Goal: Task Accomplishment & Management: Manage account settings

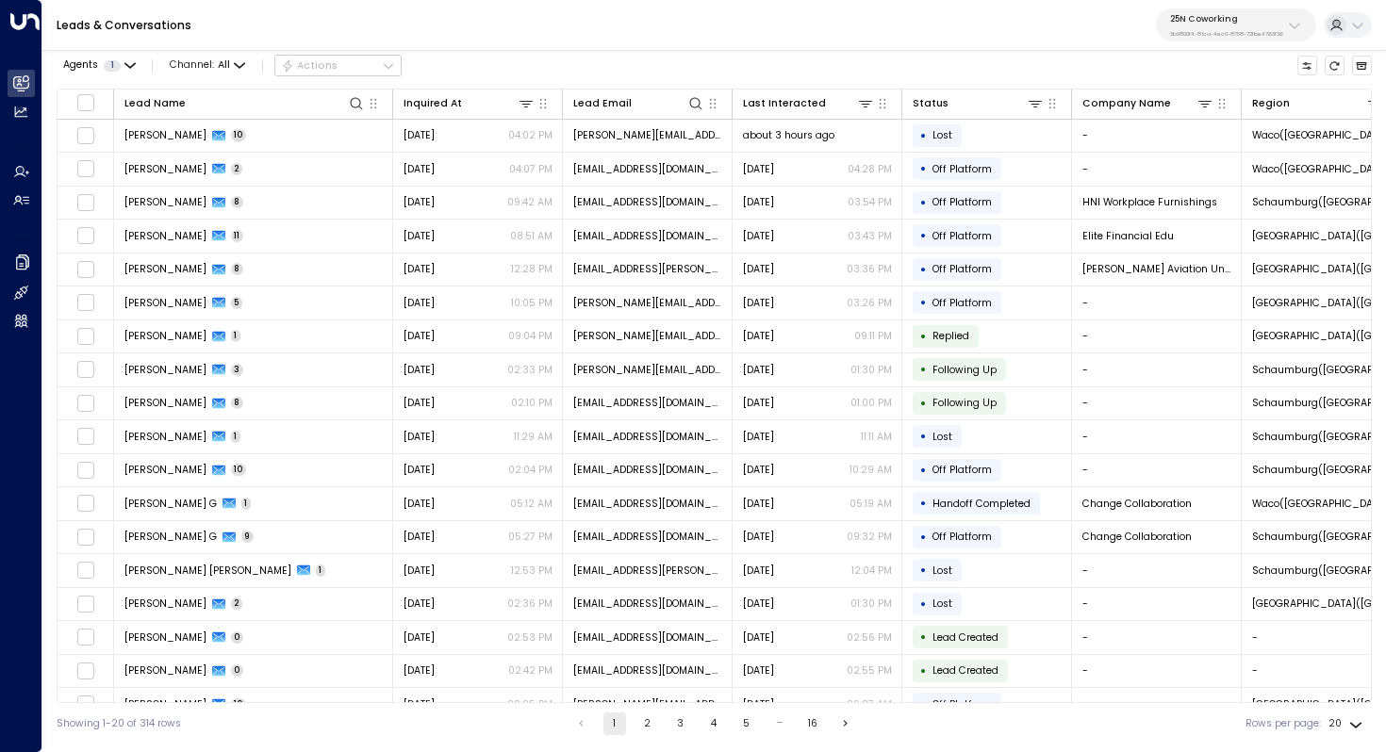
click at [1276, 30] on p "3b9800f4-81ca-4ec0-8758-72fbe4763f36" at bounding box center [1226, 34] width 113 height 8
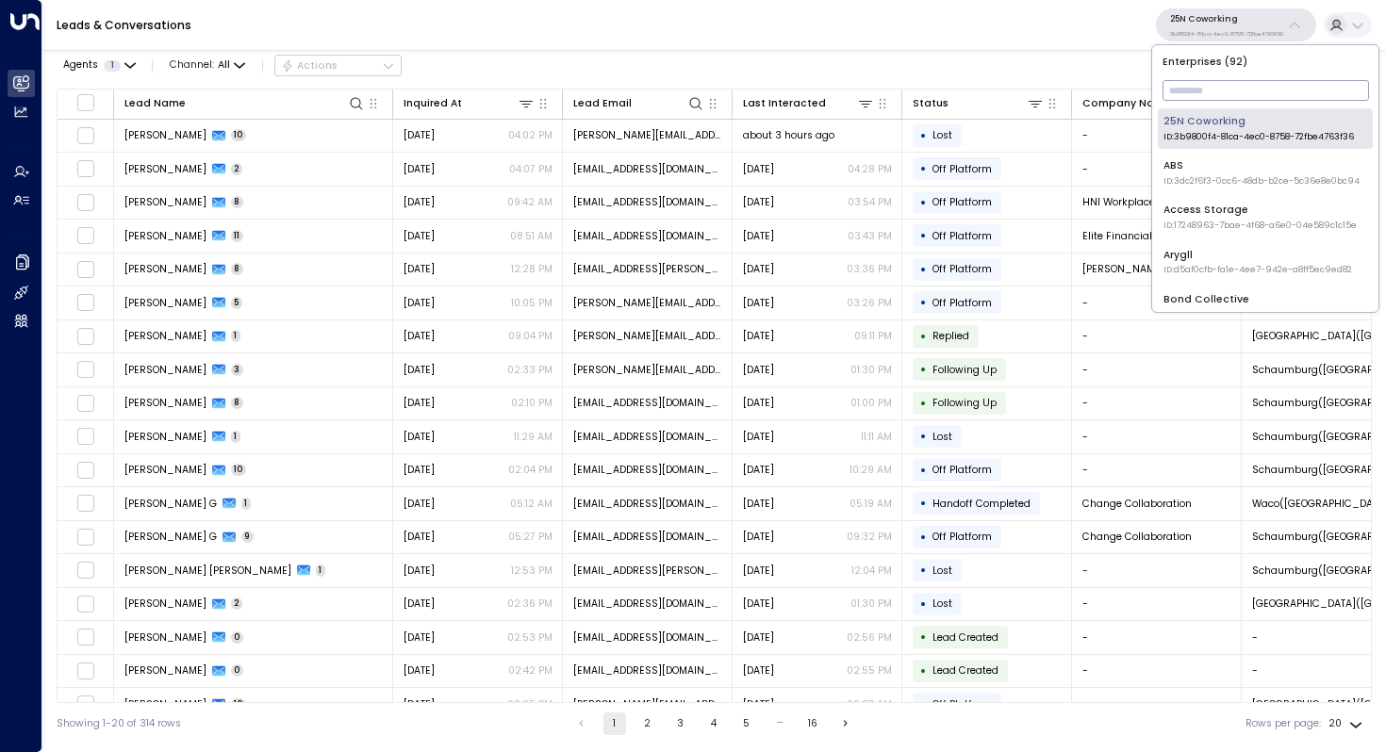
click at [1237, 89] on input "text" at bounding box center [1265, 90] width 206 height 30
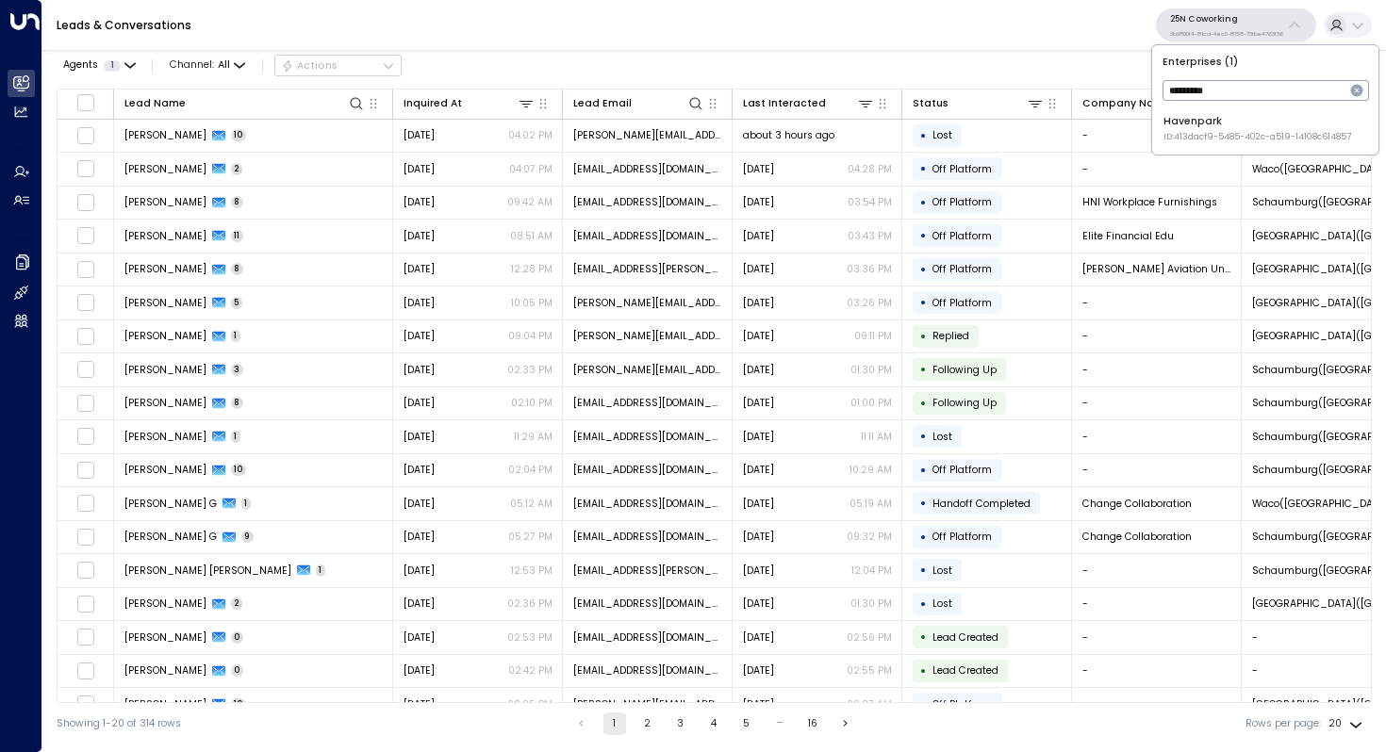
type input "*********"
click at [1229, 133] on span "ID: 413dacf9-5485-402c-a519-14108c614857" at bounding box center [1257, 137] width 188 height 13
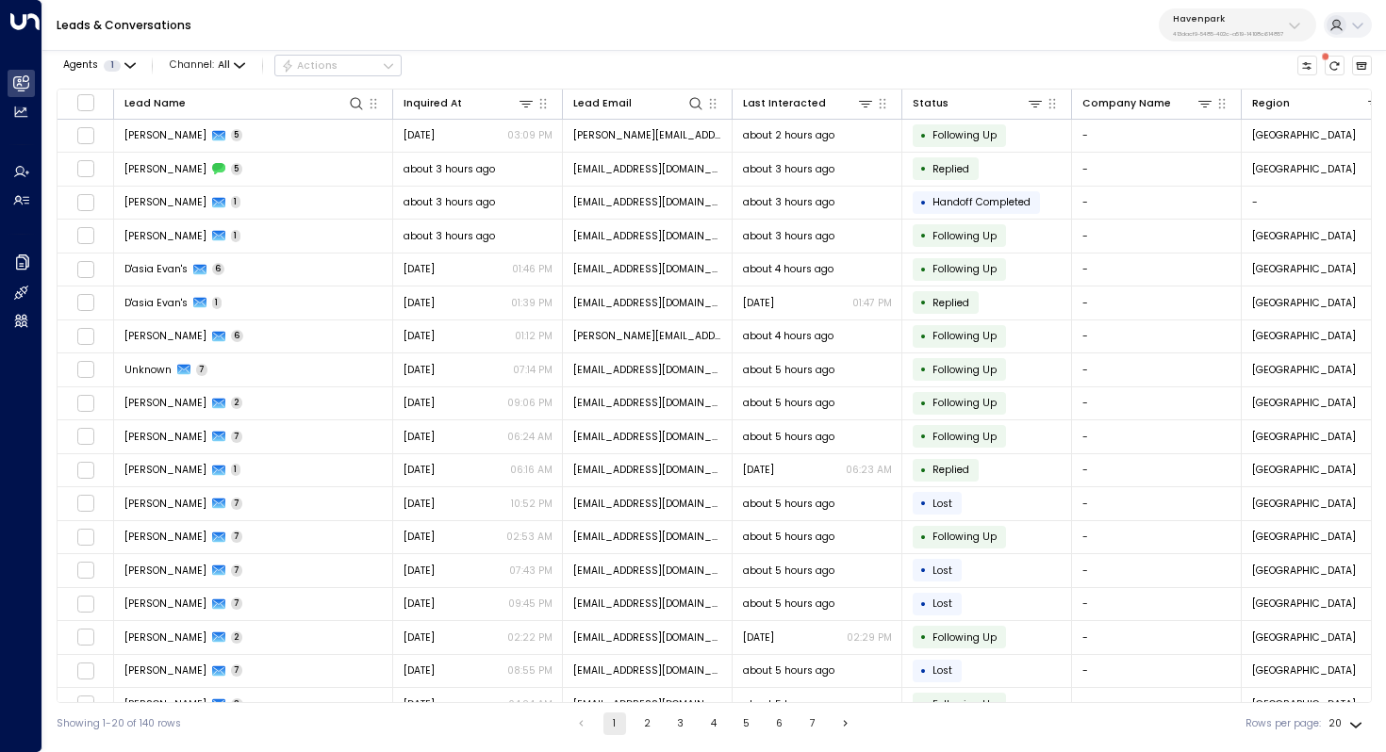
click at [1252, 25] on div "Havenpark 413dacf9-5485-402c-a519-14108c614857" at bounding box center [1228, 25] width 110 height 25
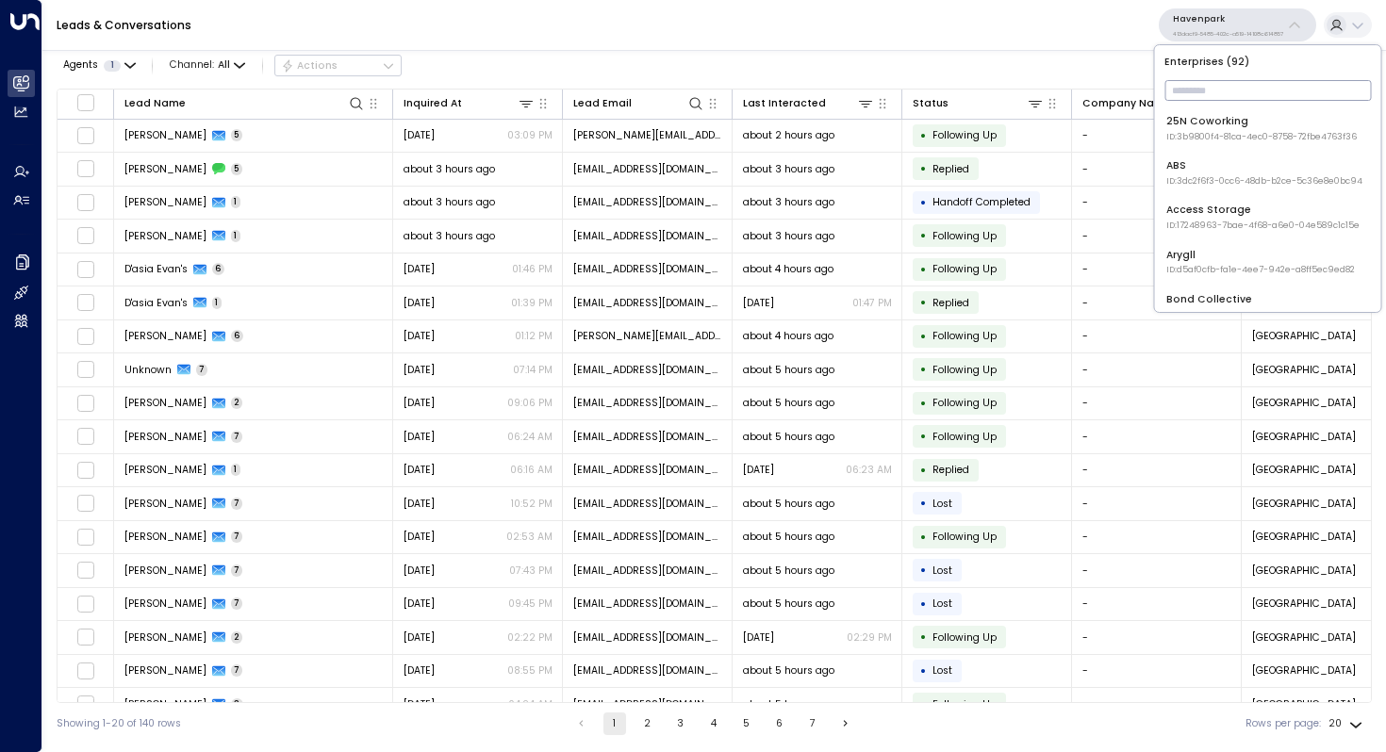
type input "*"
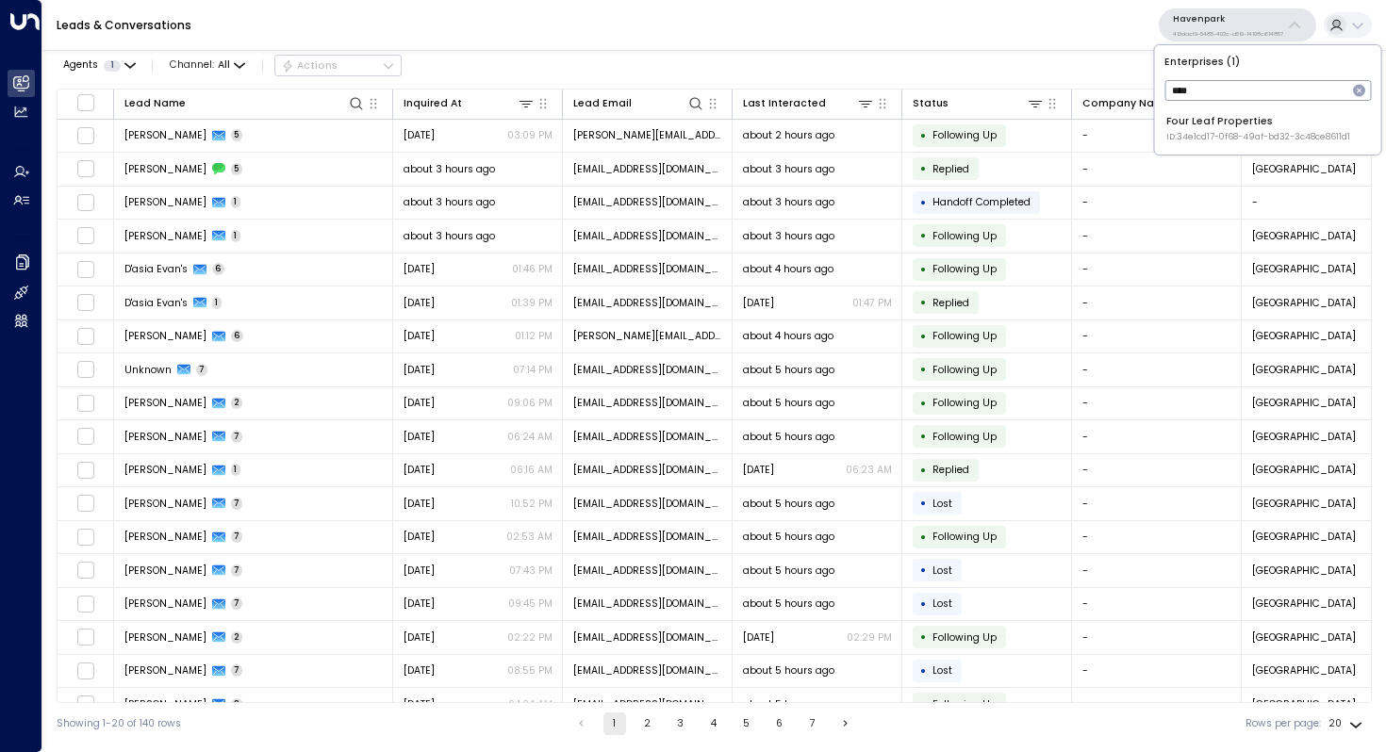
type input "****"
click at [1194, 124] on div "Four Leaf Properties ID: 34e1cd17-0f68-49af-bd32-3c48ce8611d1" at bounding box center [1258, 128] width 184 height 29
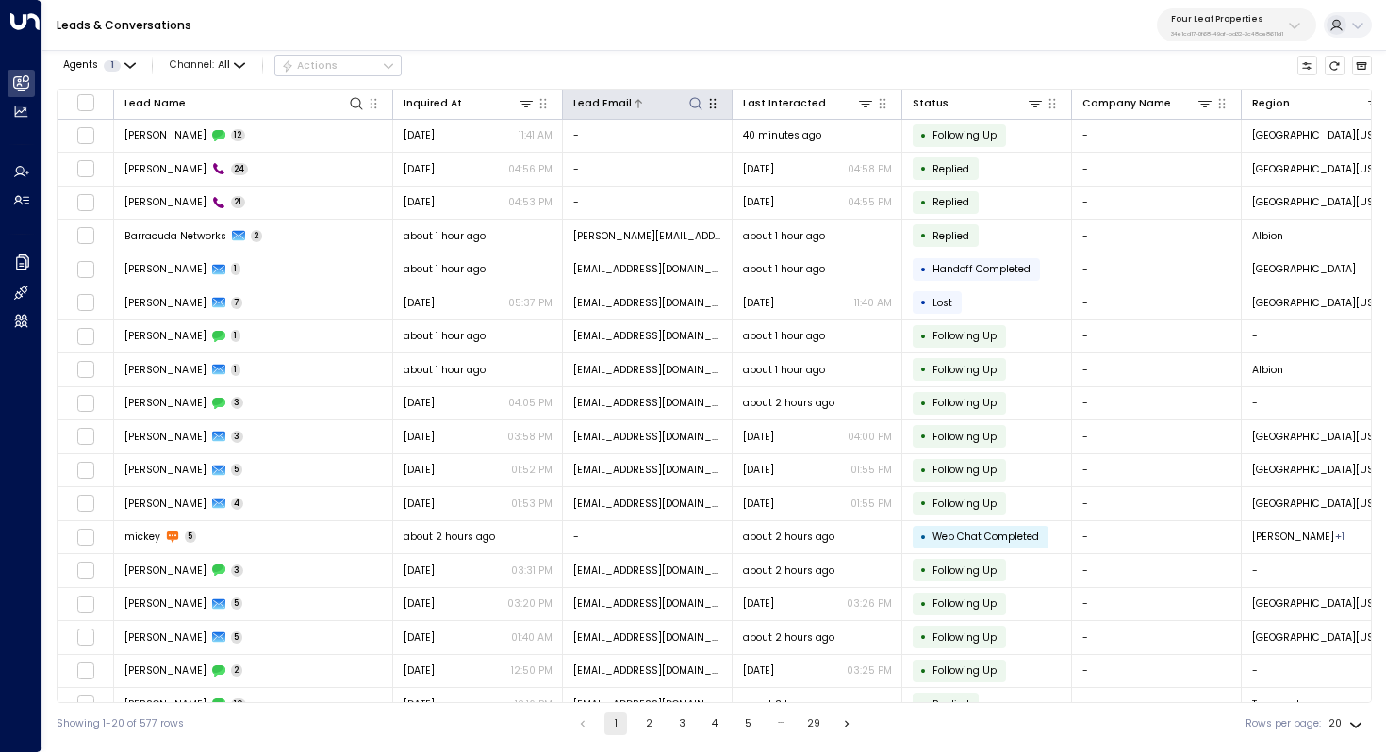
click at [607, 103] on div "Lead Email" at bounding box center [602, 103] width 58 height 17
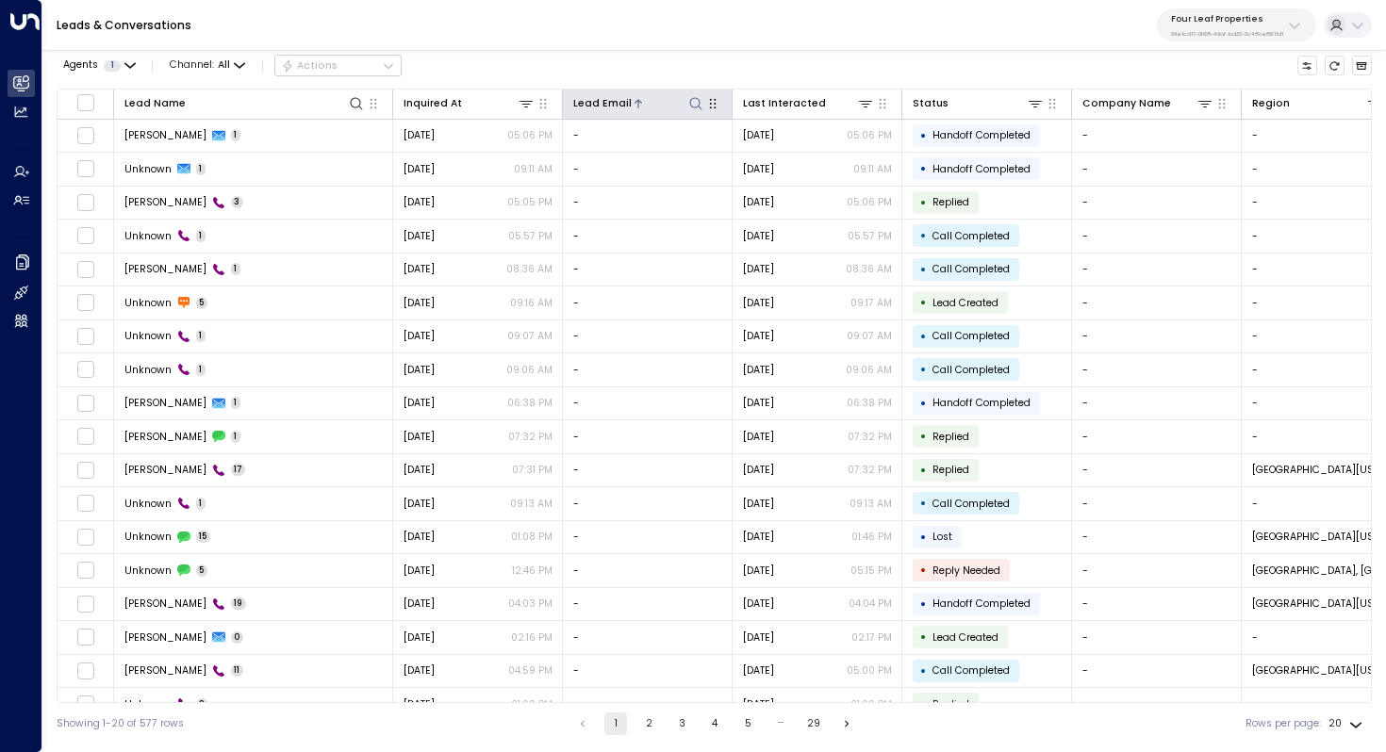
click at [607, 103] on div "Lead Email" at bounding box center [602, 103] width 58 height 17
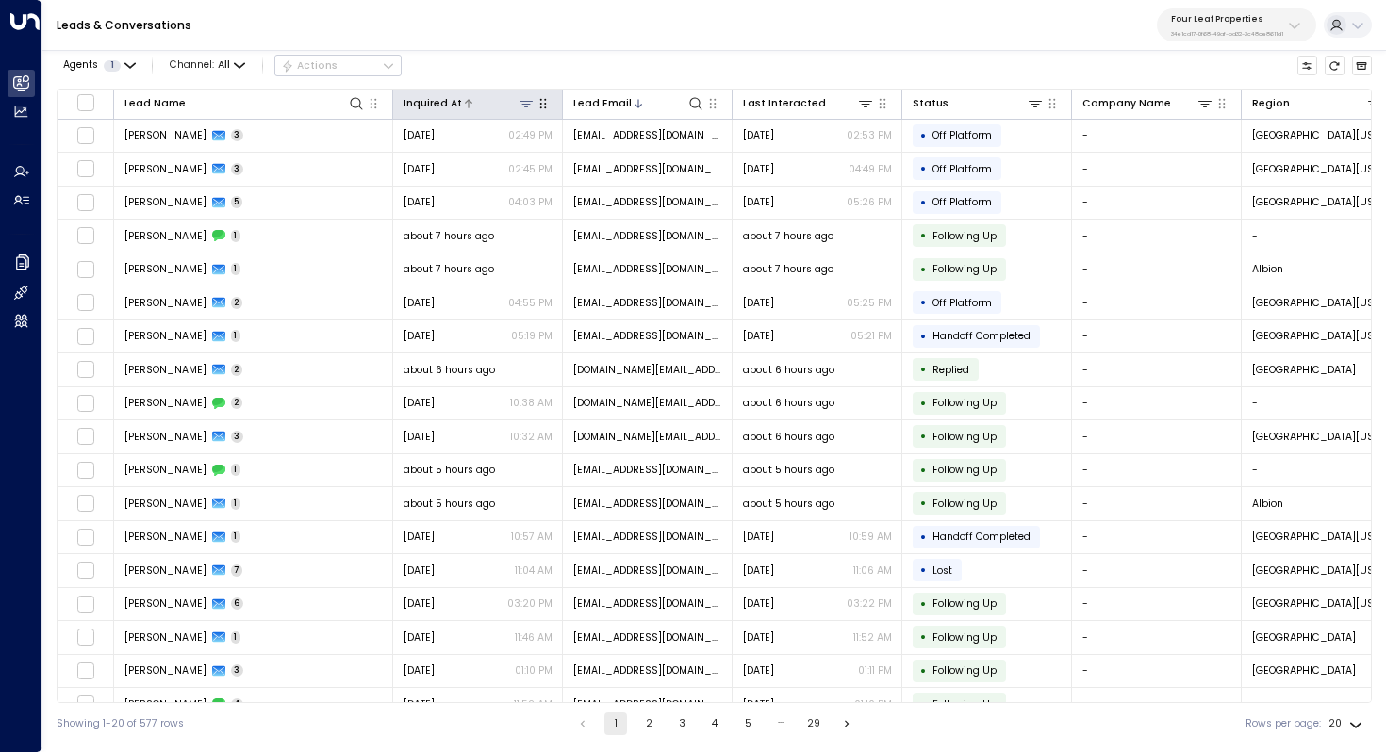
click at [444, 102] on div "Inquired At" at bounding box center [432, 103] width 58 height 17
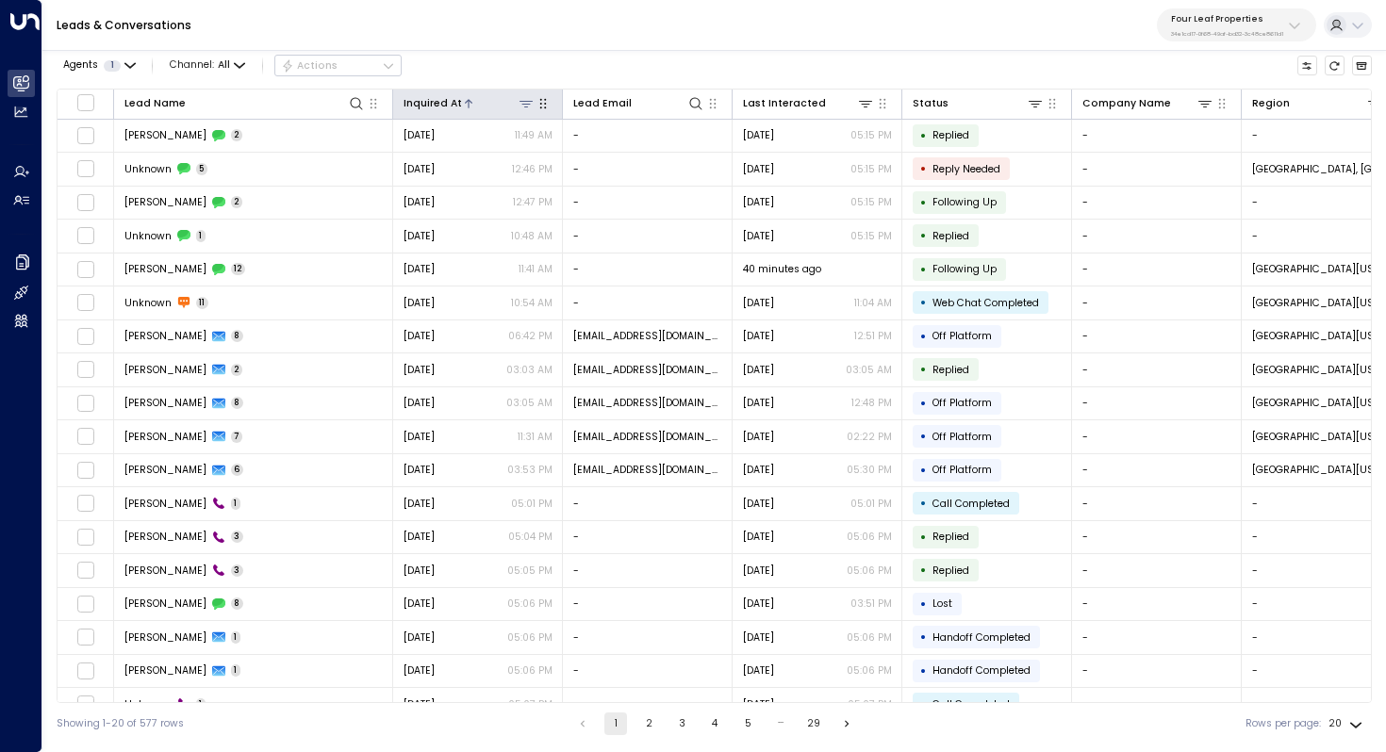
click at [444, 102] on div "Inquired At" at bounding box center [432, 103] width 58 height 17
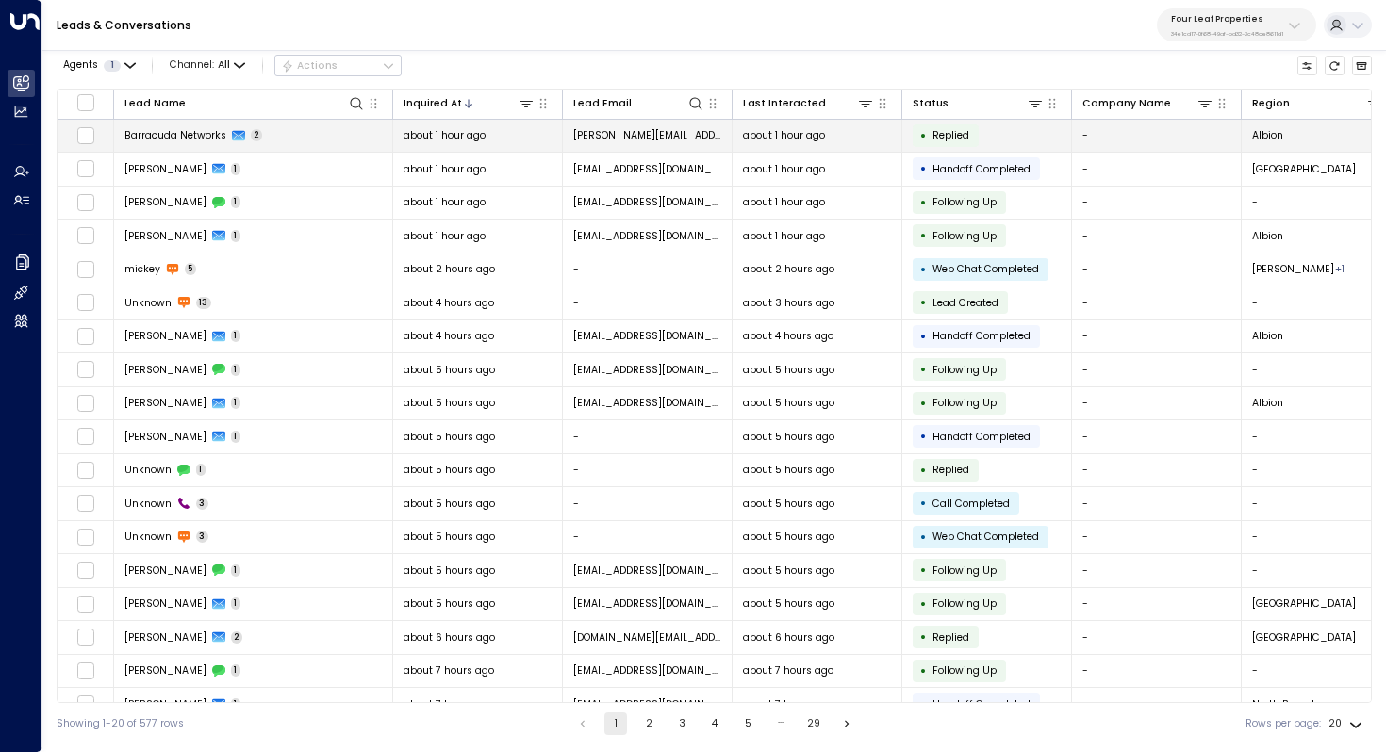
click at [189, 138] on span "Barracuda Networks" at bounding box center [175, 135] width 102 height 14
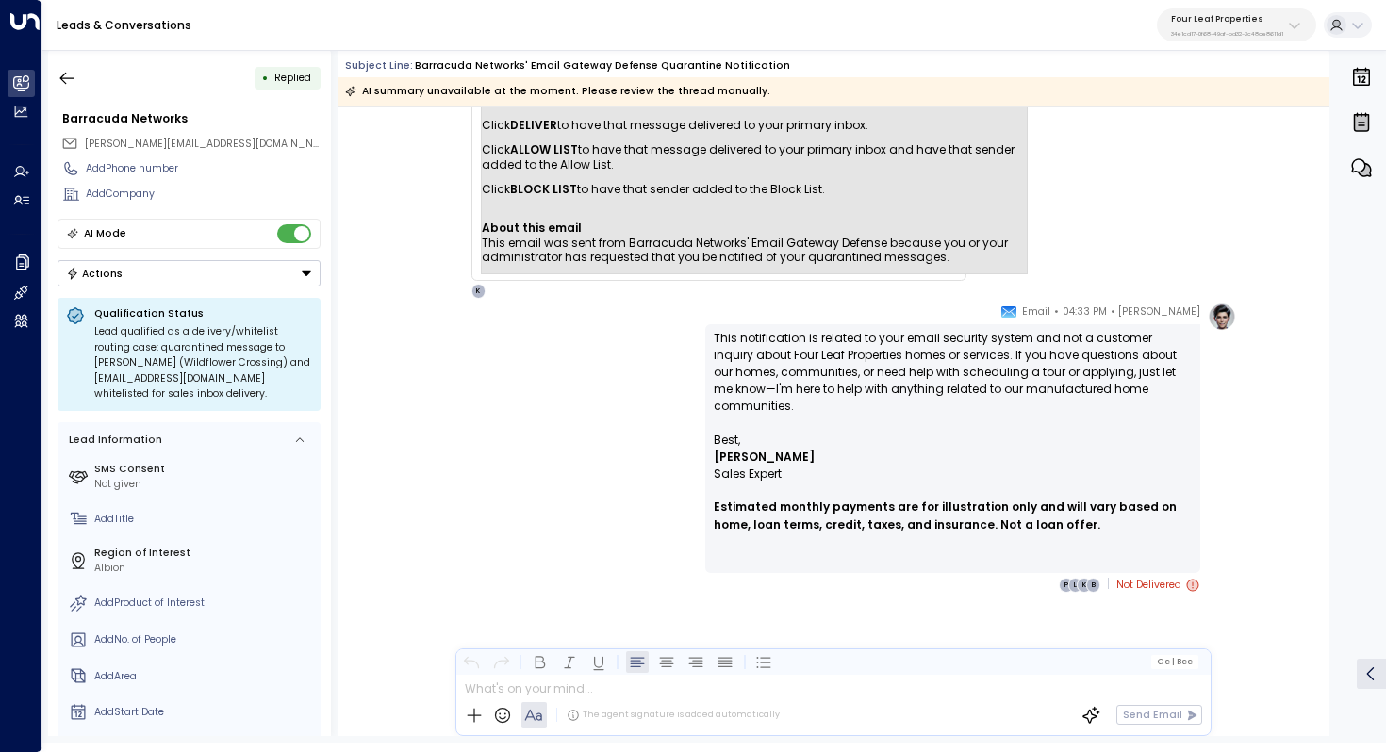
scroll to position [369, 0]
click at [59, 59] on div "• Replied Barracuda Networks [PERSON_NAME][EMAIL_ADDRESS][DOMAIN_NAME] Add Phon…" at bounding box center [189, 393] width 283 height 686
click at [62, 69] on icon "button" at bounding box center [67, 78] width 19 height 19
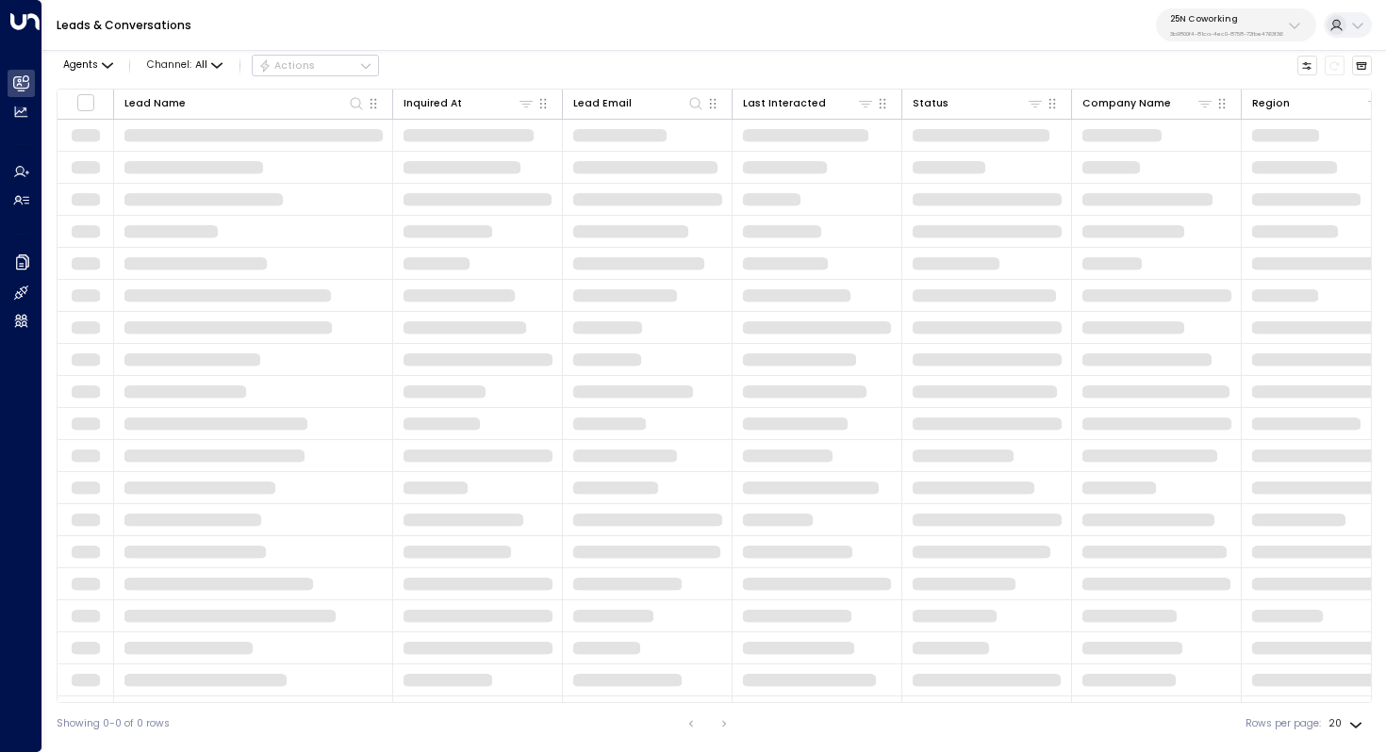
click at [1229, 31] on p "3b9800f4-81ca-4ec0-8758-72fbe4763f36" at bounding box center [1226, 34] width 113 height 8
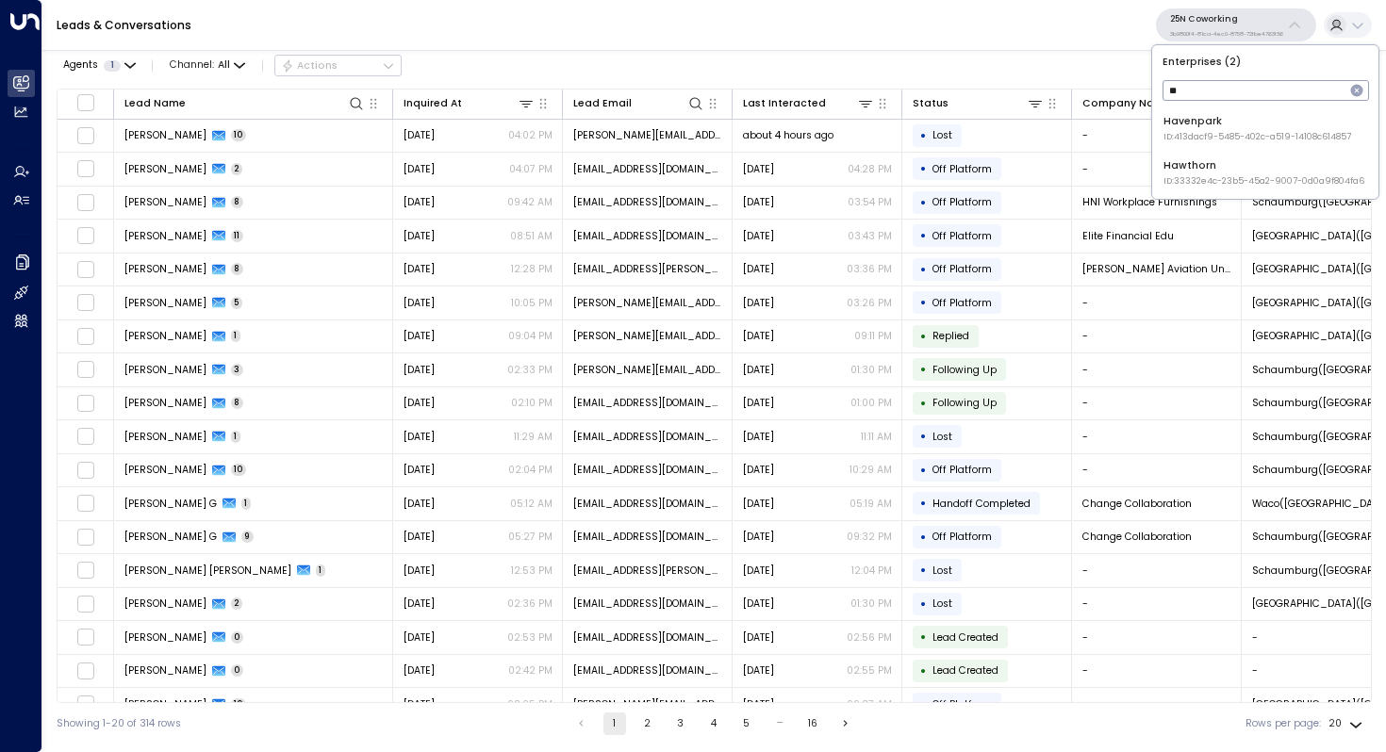
type input "*"
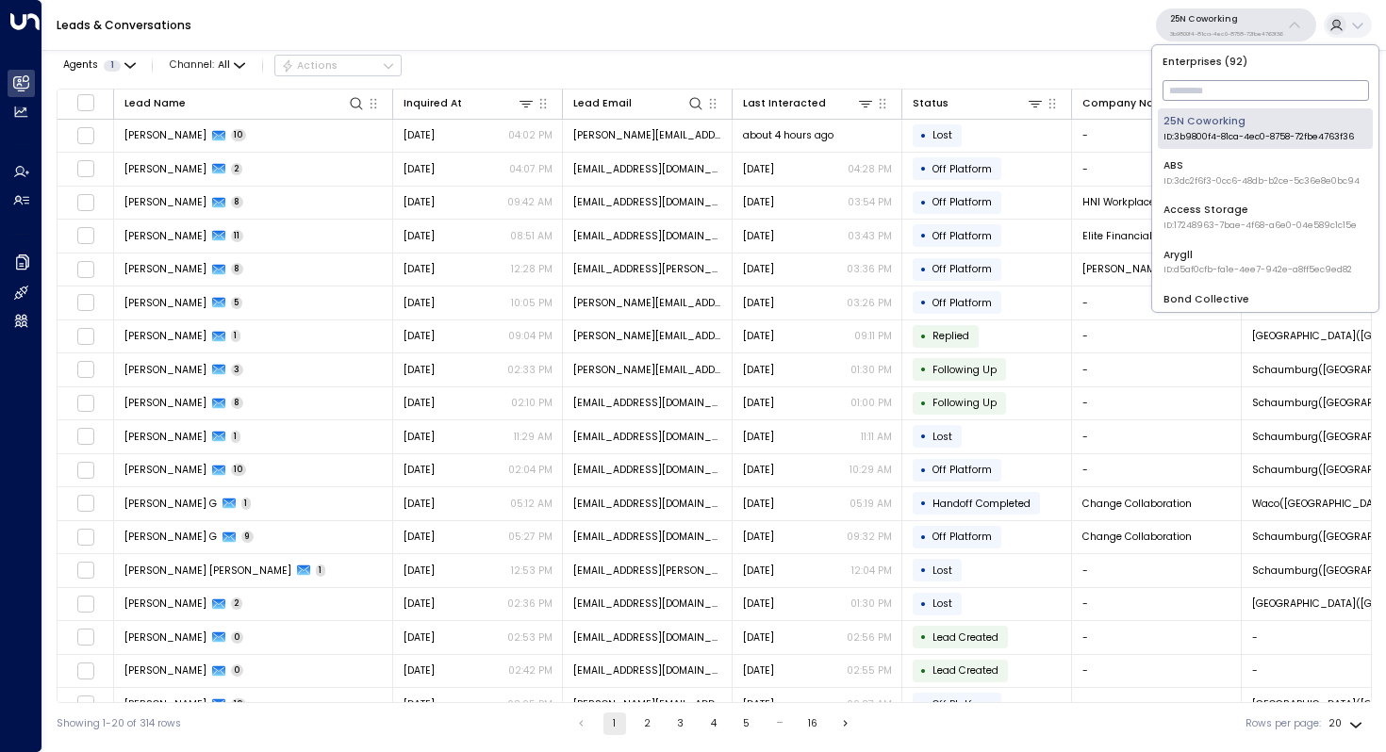
type input "*"
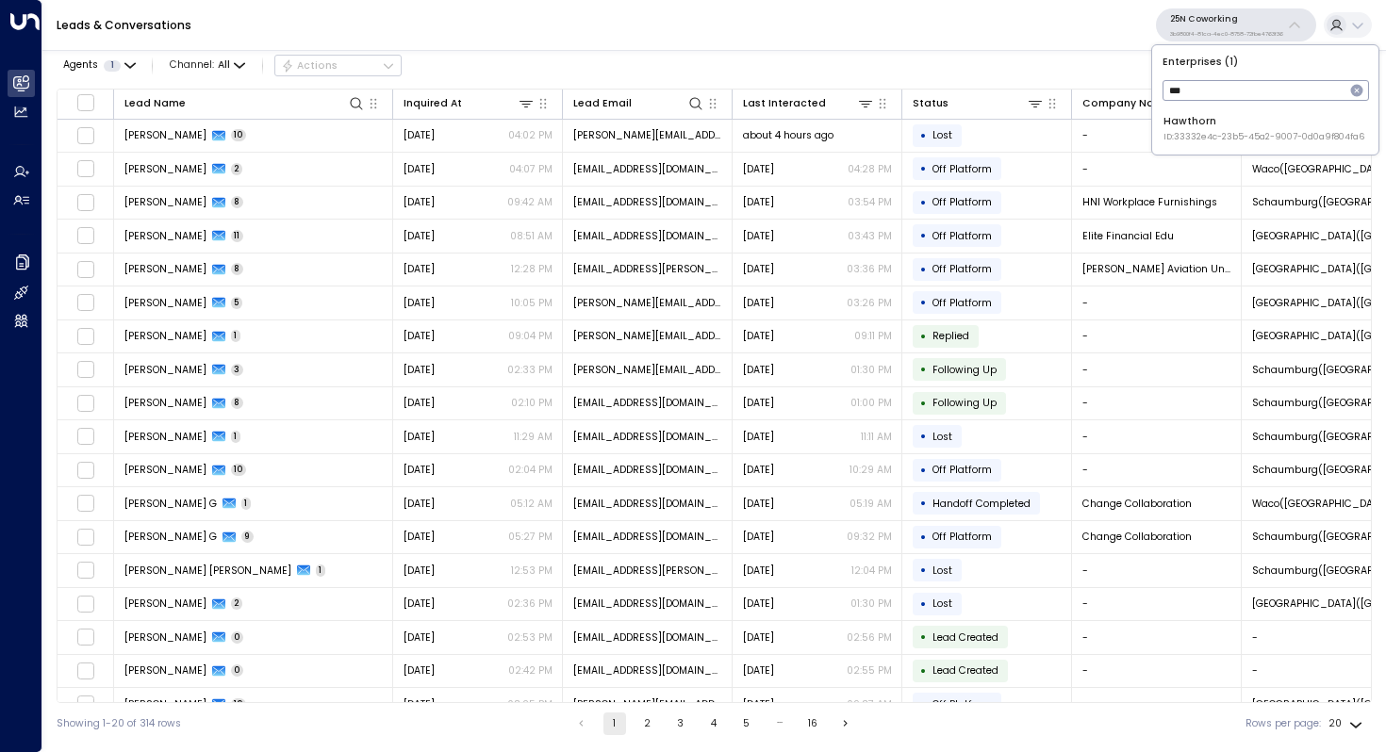
click at [1229, 96] on input "***" at bounding box center [1253, 90] width 182 height 30
type input "********"
click at [1223, 122] on div "Four Leaf Properties ID: 34e1cd17-0f68-49af-bd32-3c48ce8611d1" at bounding box center [1255, 128] width 184 height 29
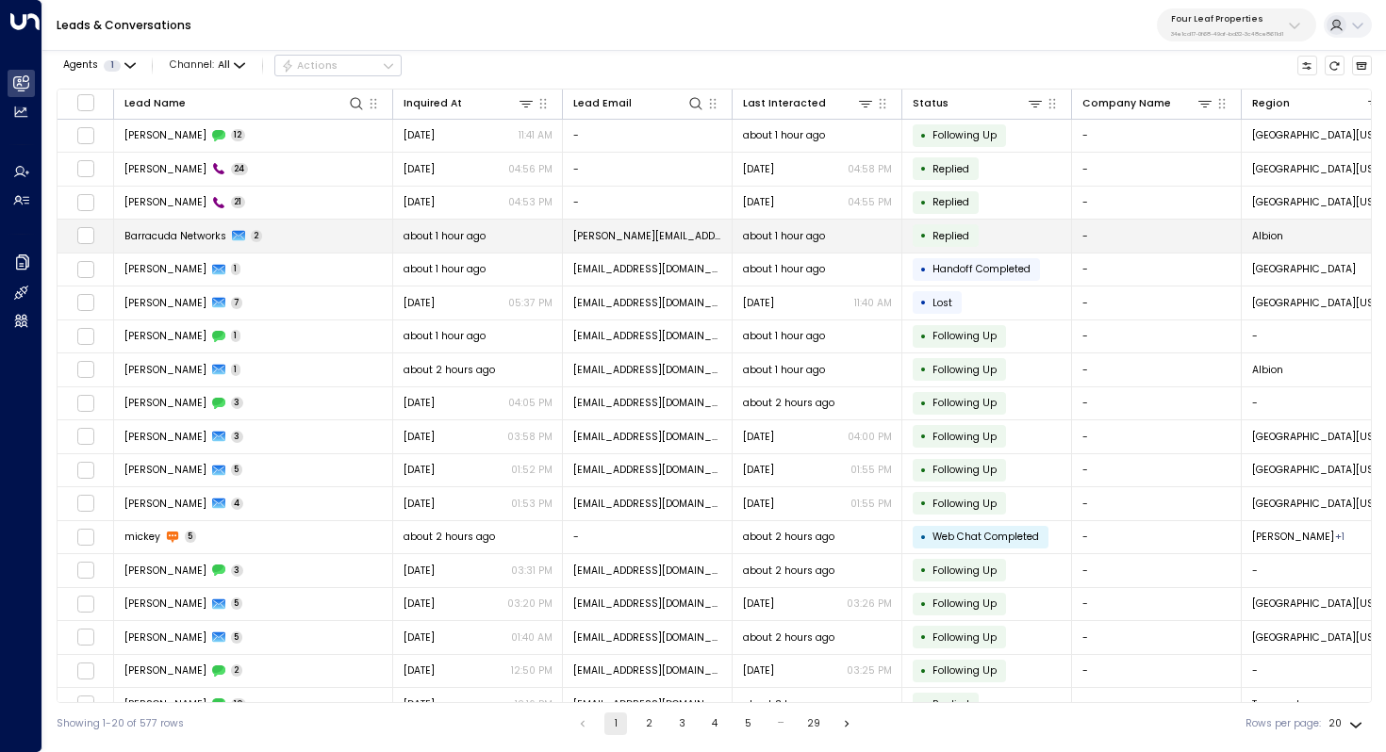
click at [303, 245] on td "Barracuda Networks 2" at bounding box center [253, 236] width 279 height 33
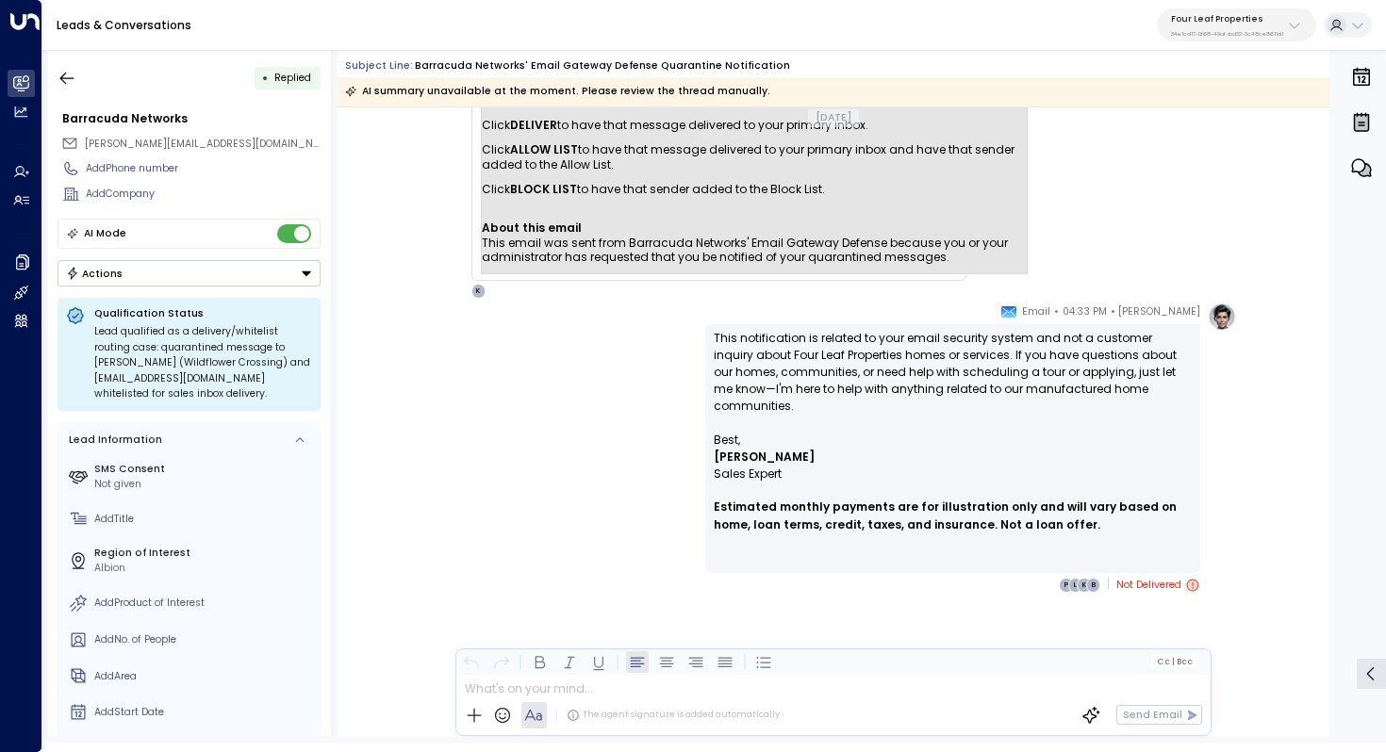
scroll to position [369, 0]
click at [73, 81] on icon "button" at bounding box center [67, 78] width 19 height 19
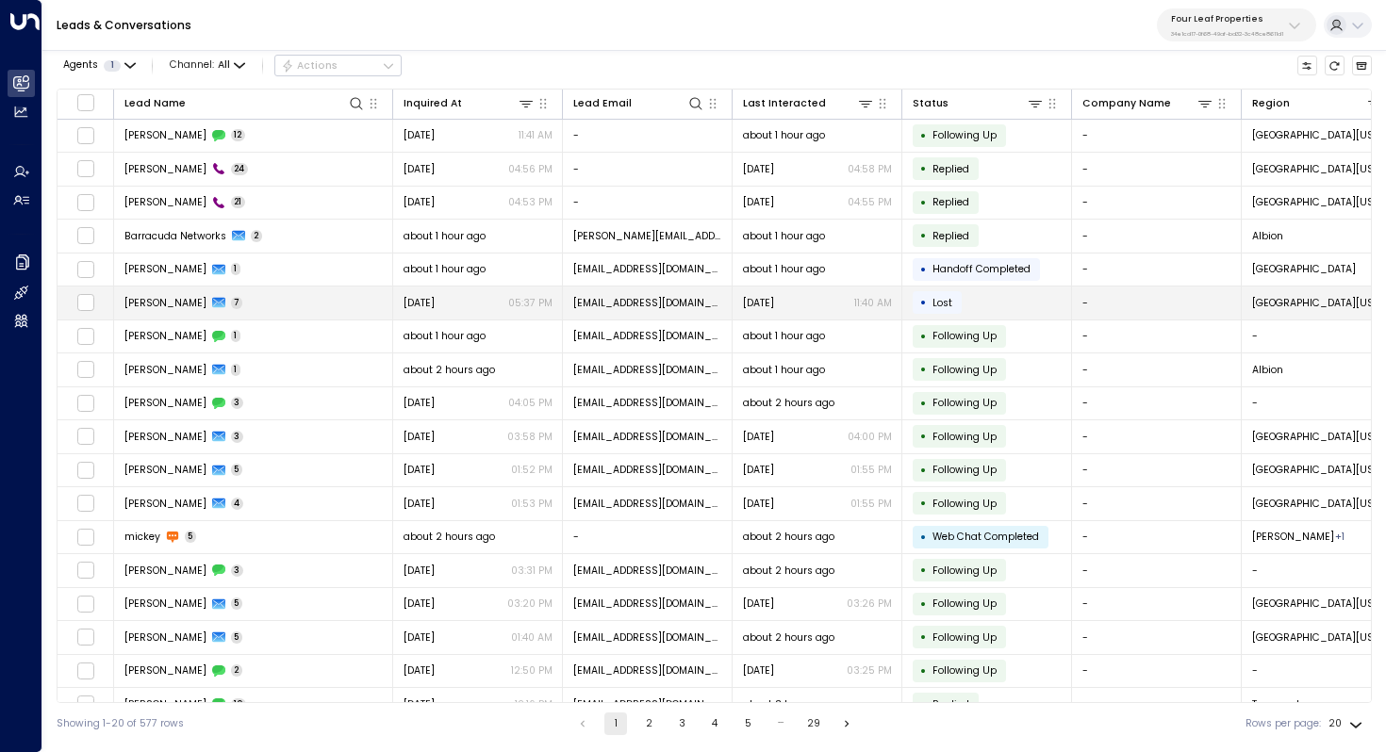
click at [318, 312] on td "Braydon Hardy 7" at bounding box center [253, 303] width 279 height 33
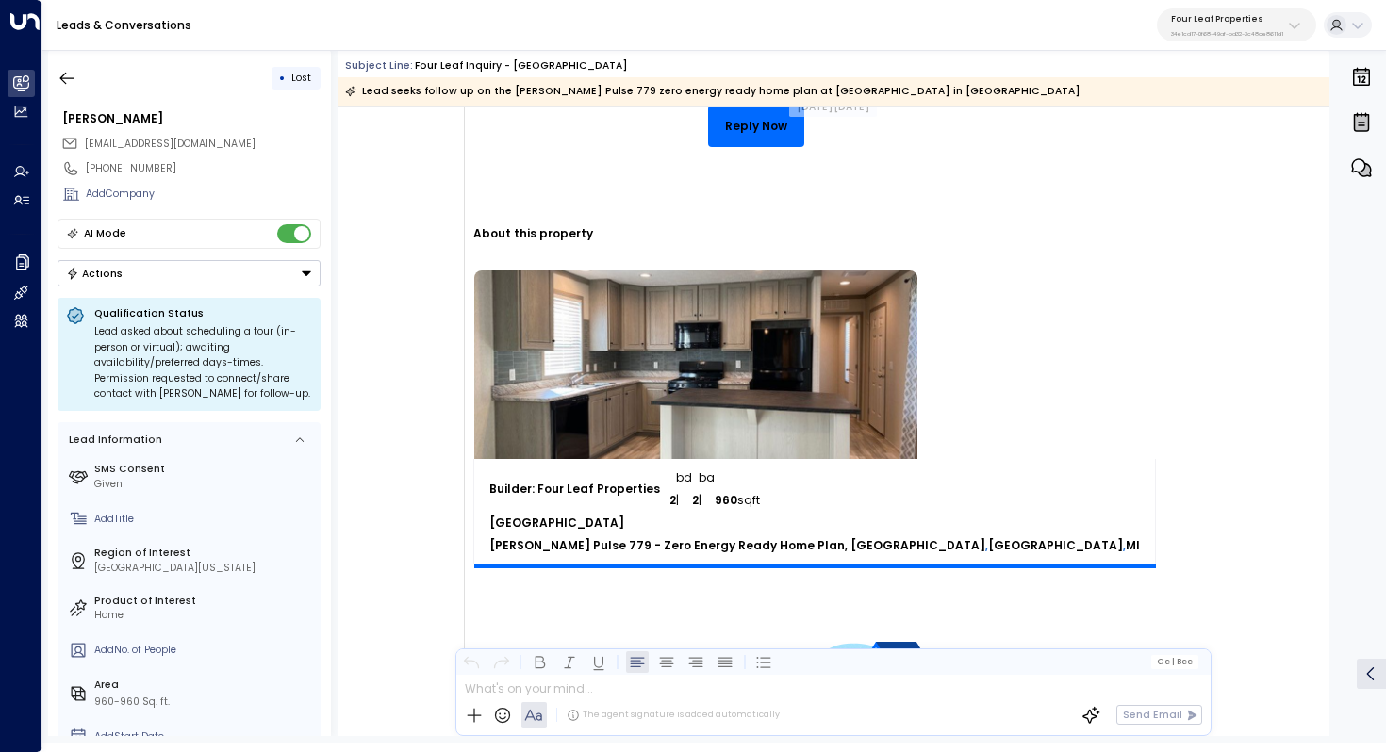
scroll to position [832, 0]
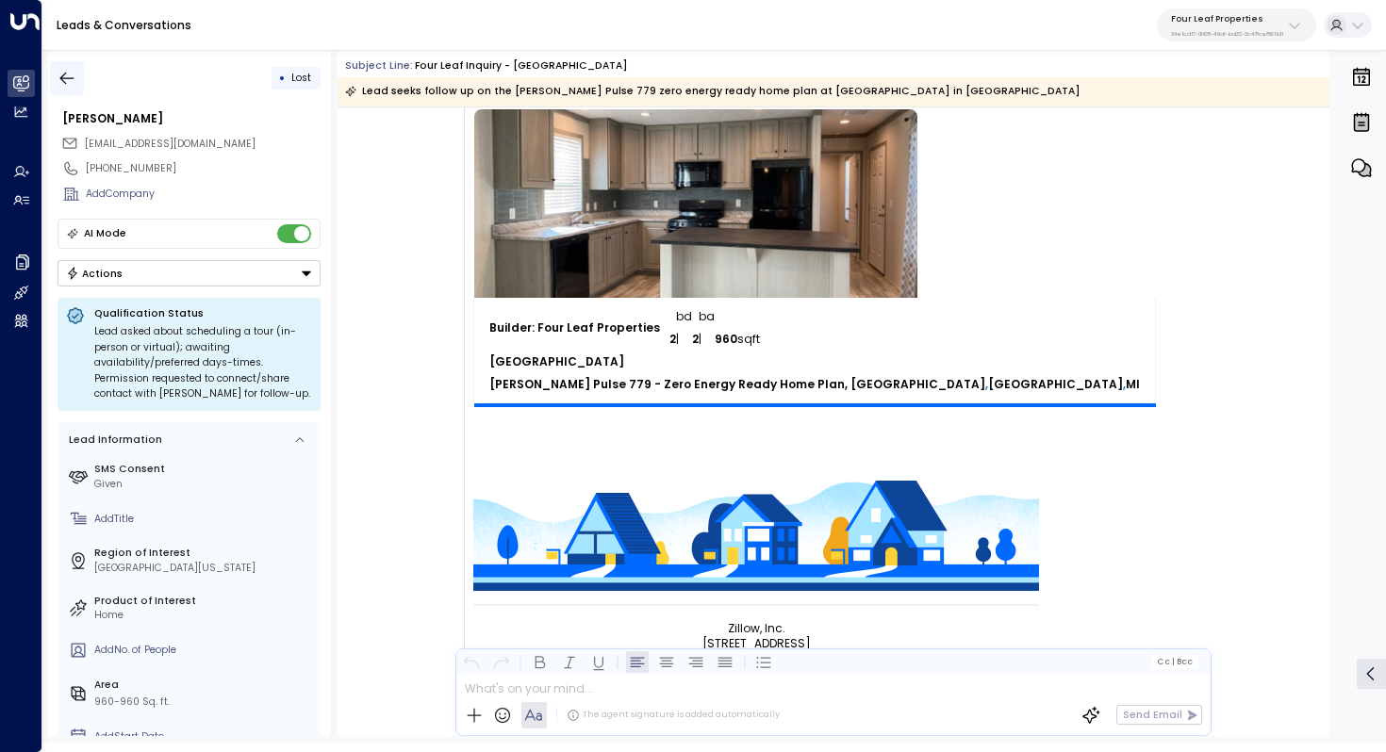
click at [64, 74] on icon "button" at bounding box center [67, 78] width 14 height 12
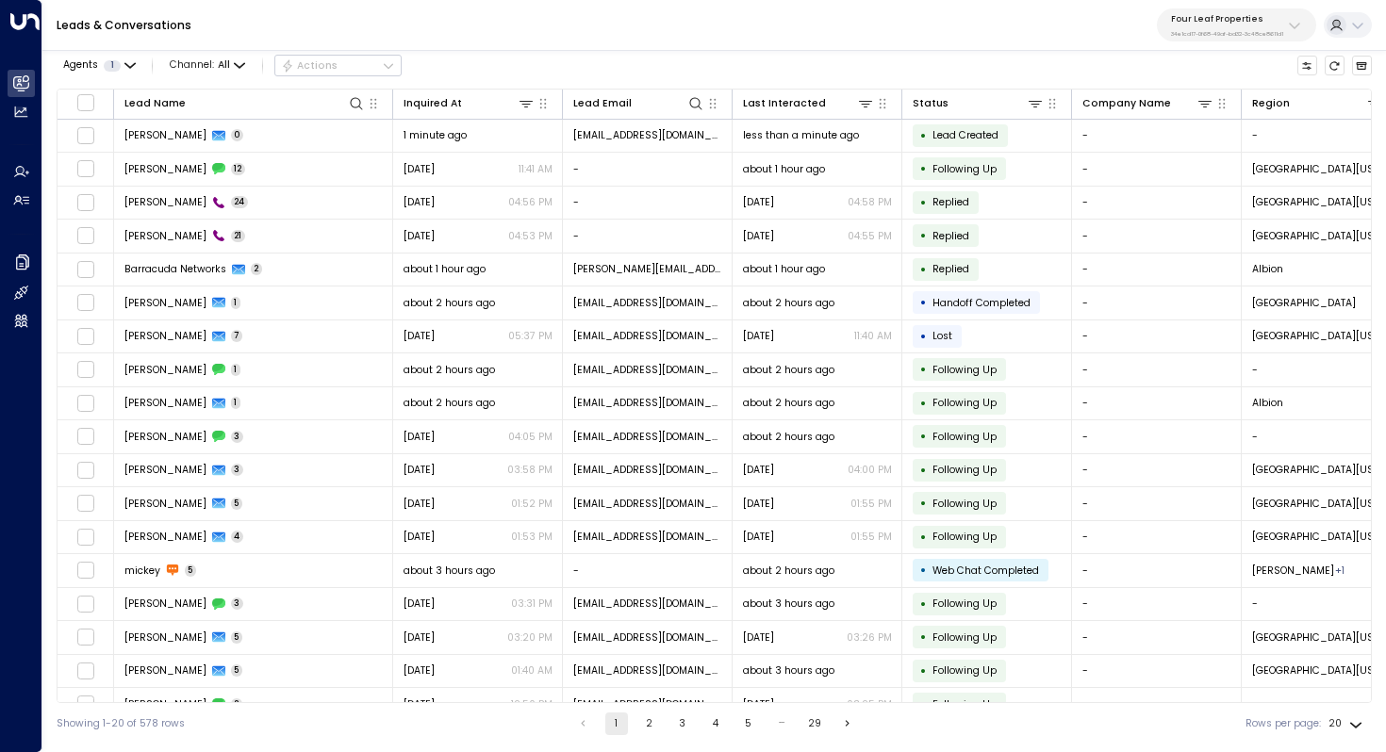
click at [1235, 10] on button "Four Leaf Properties 34e1cd17-0f68-49af-bd32-3c48ce8611d1" at bounding box center [1236, 24] width 159 height 33
type input "***"
click at [1209, 127] on div "RHP ID: 85bcf151-53e1-49fd-8d4c-7708fbeee317" at bounding box center [1259, 128] width 184 height 29
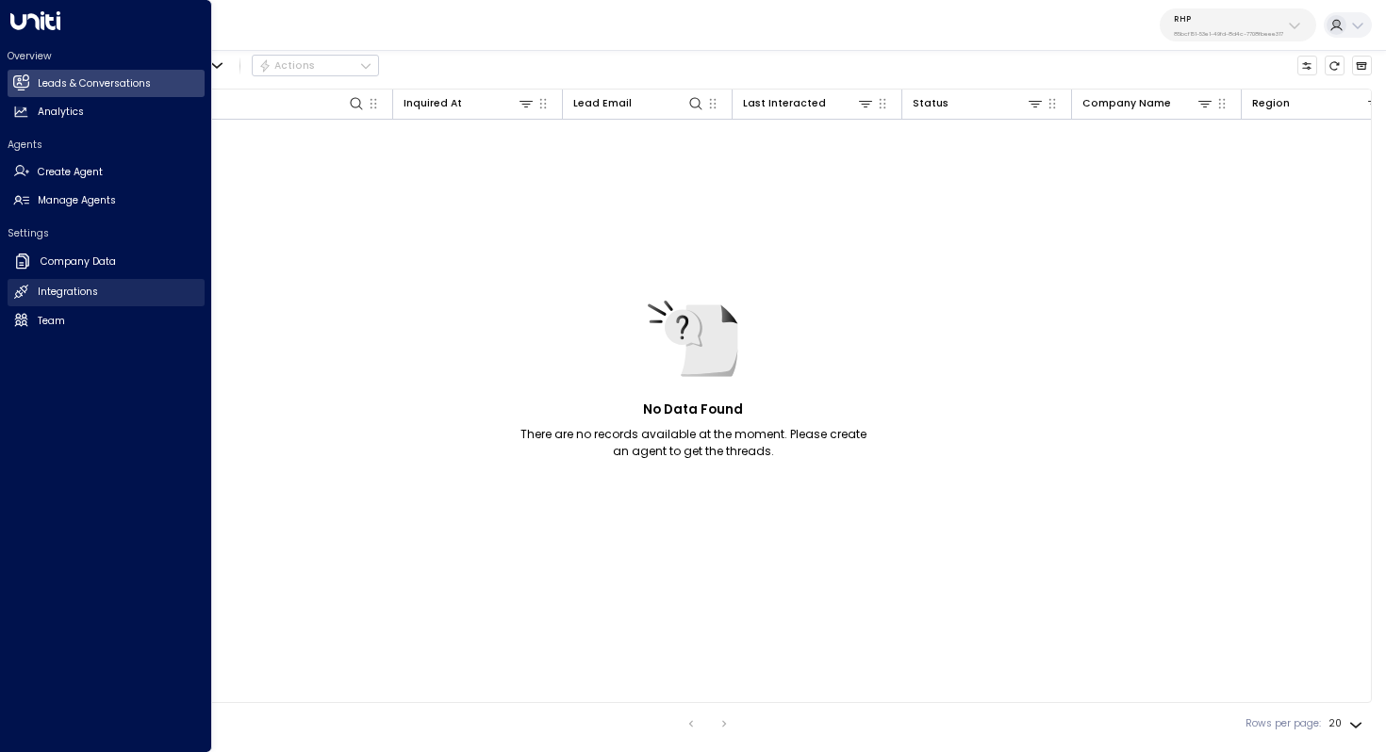
click at [76, 288] on h2 "Integrations" at bounding box center [68, 292] width 60 height 15
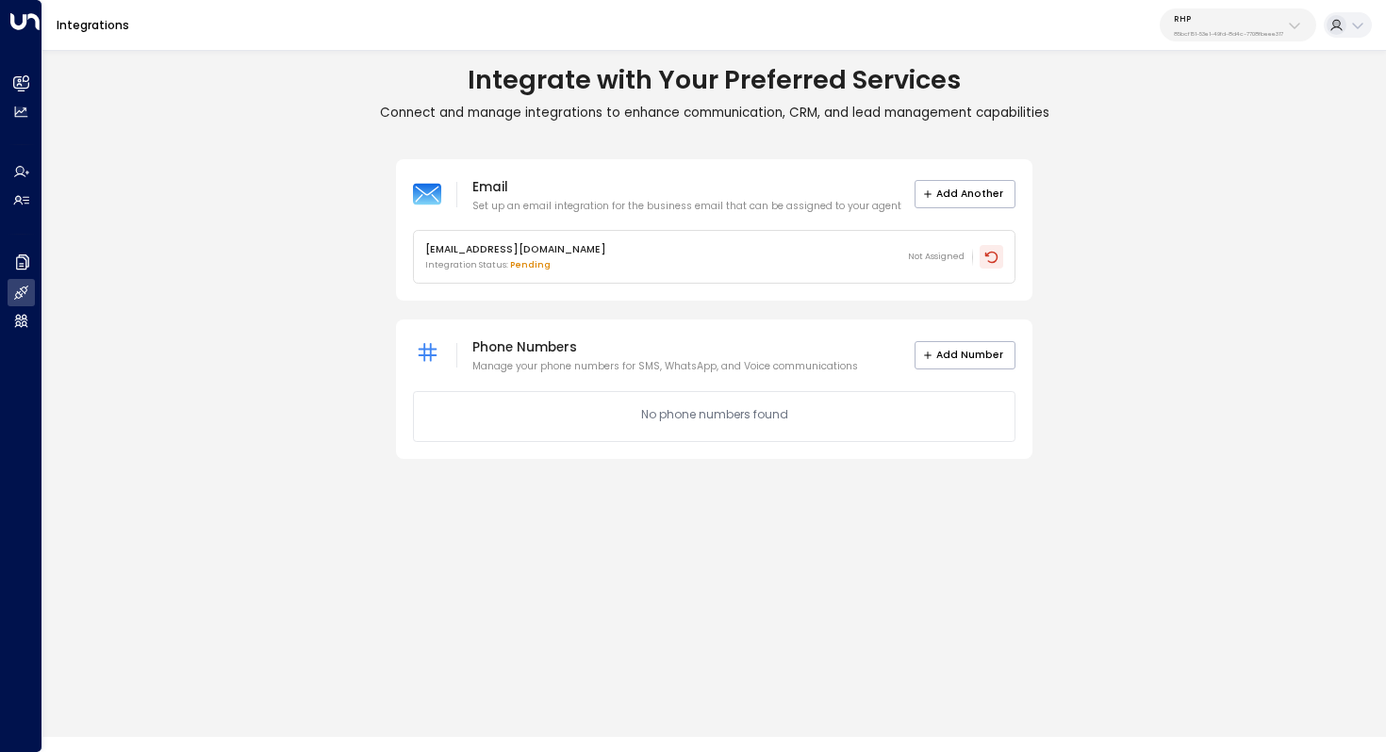
click at [996, 253] on icon at bounding box center [991, 257] width 15 height 15
